Goal: Transaction & Acquisition: Purchase product/service

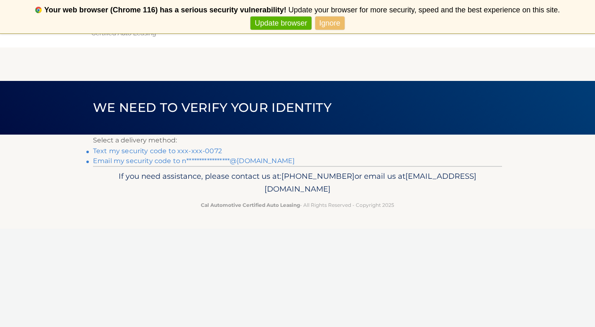
click at [196, 151] on link "Text my security code to xxx-xxx-0072" at bounding box center [157, 151] width 129 height 8
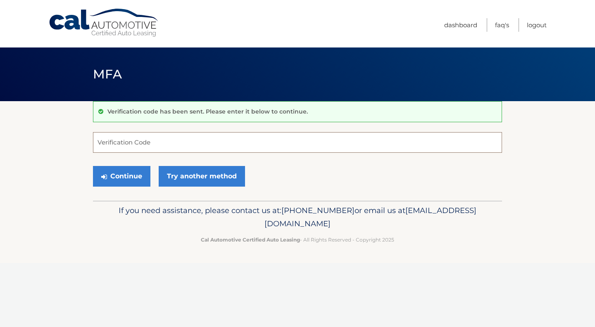
click at [228, 145] on input "Verification Code" at bounding box center [297, 142] width 409 height 21
type input "079736"
click at [93, 166] on button "Continue" at bounding box center [121, 176] width 57 height 21
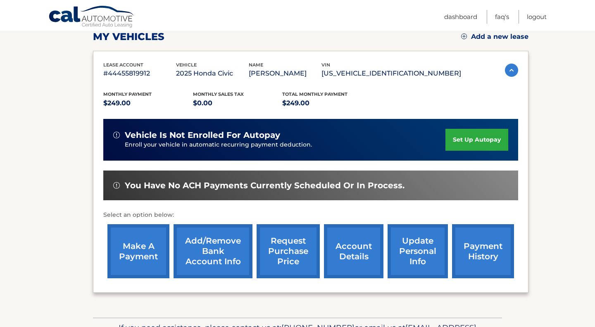
scroll to position [173, 0]
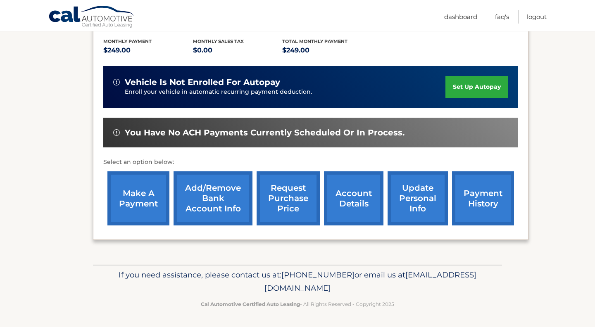
click at [148, 192] on link "make a payment" at bounding box center [138, 199] width 62 height 54
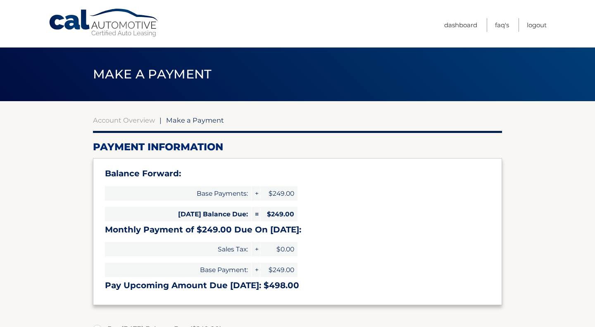
select select "YzU0M2ExNGMtNTU1Yi00YWRmLTkwNGUtNDgzMDIzN2UzNjgy"
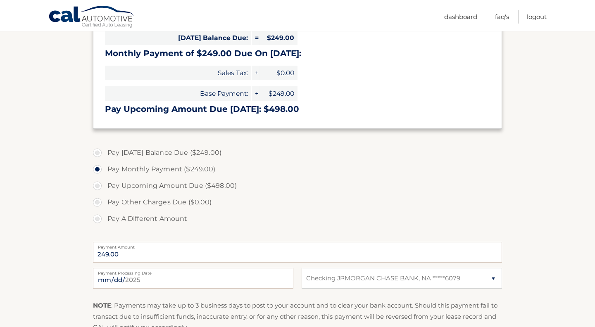
scroll to position [182, 0]
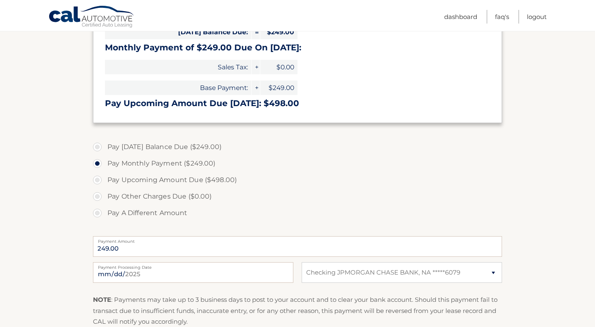
click at [97, 145] on label "Pay [DATE] Balance Due ($249.00)" at bounding box center [297, 147] width 409 height 17
click at [97, 145] on input "Pay [DATE] Balance Due ($249.00)" at bounding box center [100, 145] width 8 height 13
radio input "true"
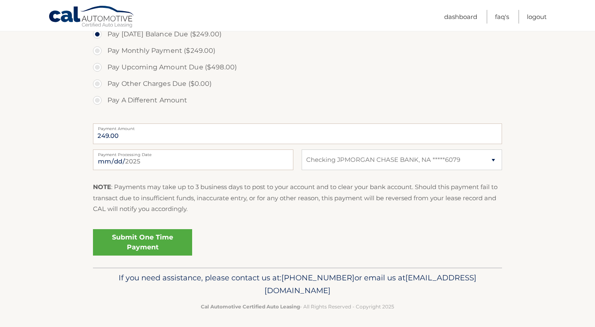
scroll to position [298, 0]
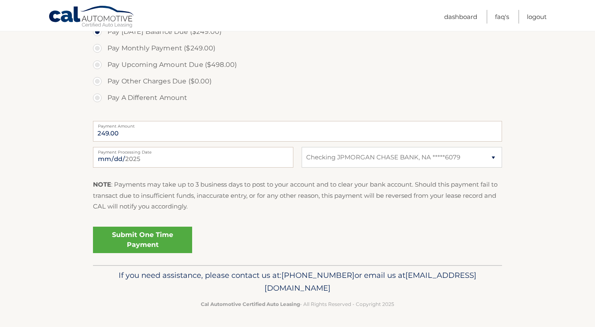
click at [137, 240] on link "Submit One Time Payment" at bounding box center [142, 240] width 99 height 26
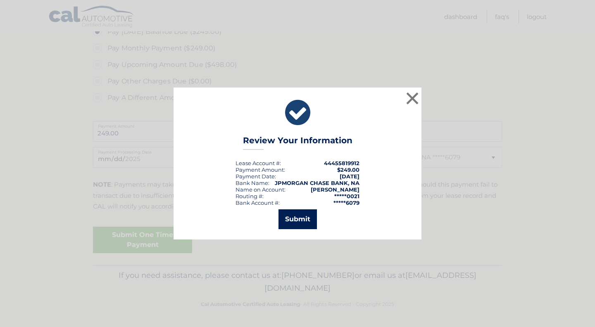
click at [295, 219] on button "Submit" at bounding box center [298, 220] width 38 height 20
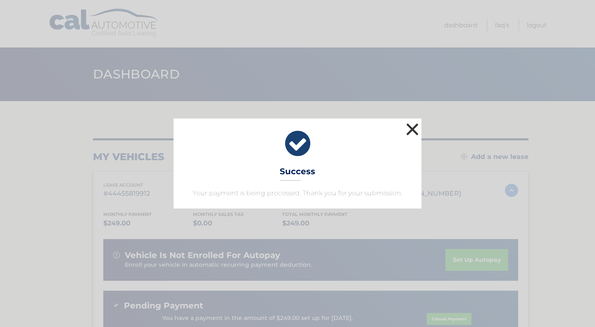
click at [410, 138] on button "×" at bounding box center [412, 129] width 17 height 17
